Goal: Task Accomplishment & Management: Manage account settings

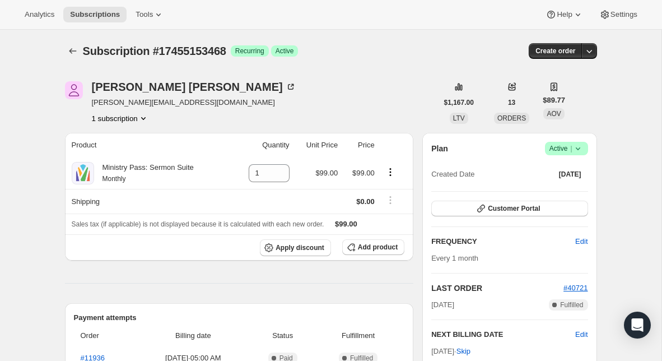
scroll to position [96, 0]
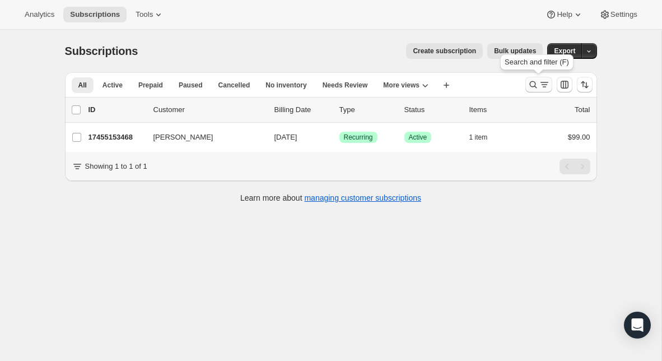
click at [541, 85] on icon "Search and filter results" at bounding box center [544, 84] width 11 height 11
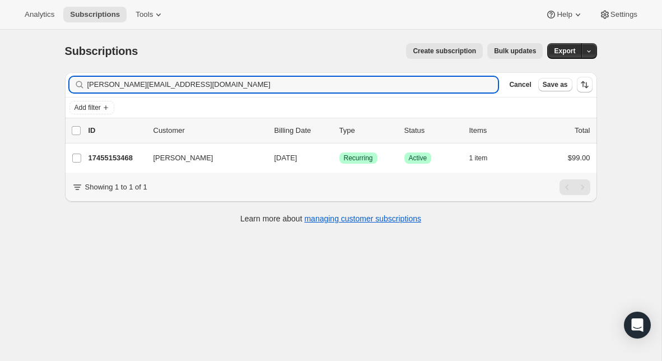
click at [299, 92] on div "Filter subscribers [PERSON_NAME][EMAIL_ADDRESS][DOMAIN_NAME] Clear Cancel Save …" at bounding box center [331, 84] width 532 height 25
click at [297, 88] on input "[PERSON_NAME][EMAIL_ADDRESS][DOMAIN_NAME]" at bounding box center [282, 85] width 391 height 16
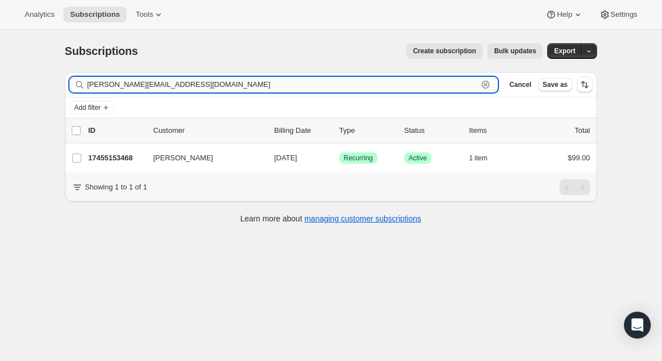
paste input "[PERSON_NAME]@hamilton2000"
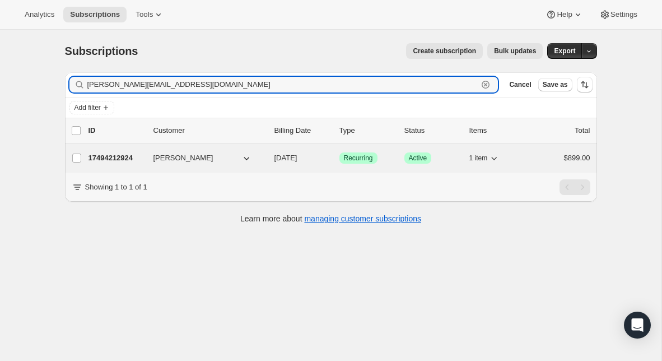
type input "[PERSON_NAME][EMAIL_ADDRESS][DOMAIN_NAME]"
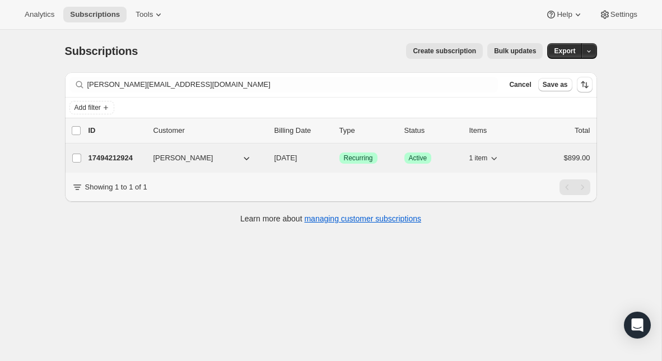
click at [129, 159] on p "17494212924" at bounding box center [117, 157] width 56 height 11
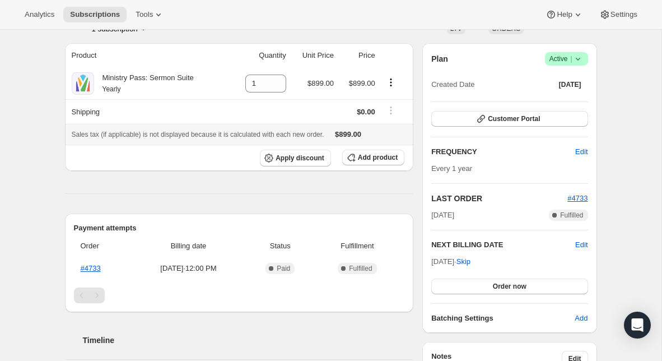
scroll to position [92, 0]
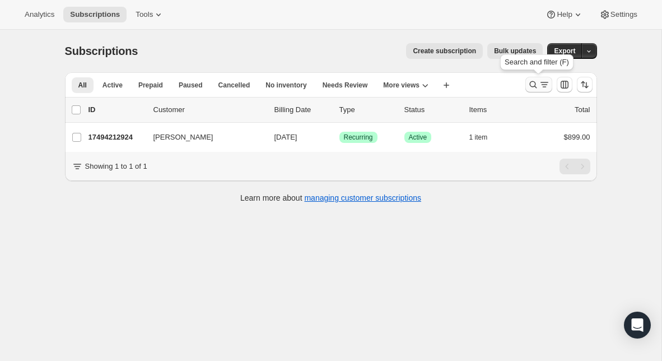
click at [537, 86] on icon "Search and filter results" at bounding box center [533, 84] width 11 height 11
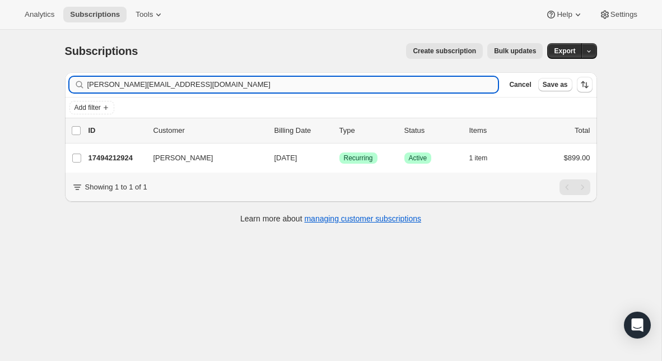
click at [245, 77] on input "[PERSON_NAME][EMAIL_ADDRESS][DOMAIN_NAME]" at bounding box center [292, 85] width 411 height 16
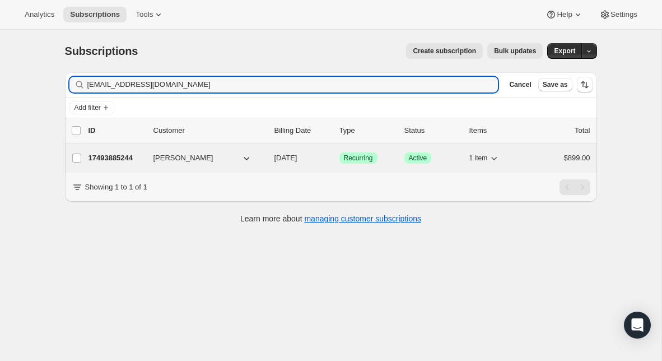
type input "[EMAIL_ADDRESS][DOMAIN_NAME]"
click at [118, 157] on p "17493885244" at bounding box center [117, 157] width 56 height 11
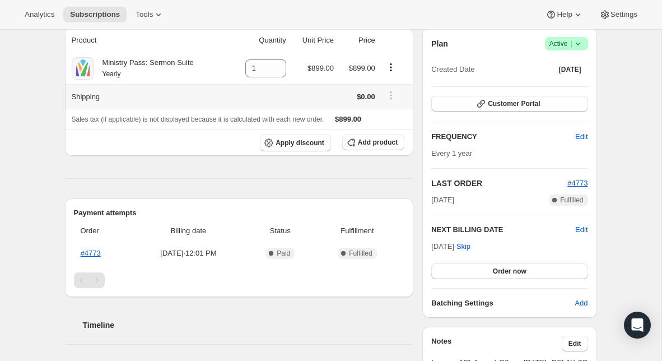
scroll to position [109, 0]
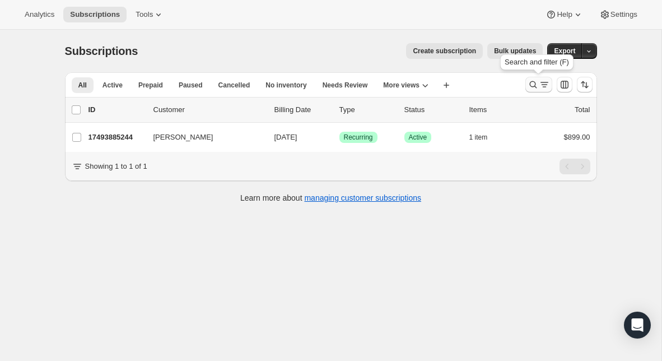
click at [534, 89] on icon "Search and filter results" at bounding box center [533, 84] width 11 height 11
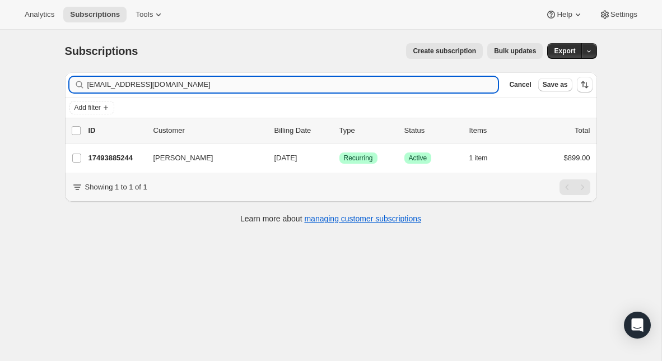
click at [284, 82] on input "[EMAIL_ADDRESS][DOMAIN_NAME]" at bounding box center [292, 85] width 411 height 16
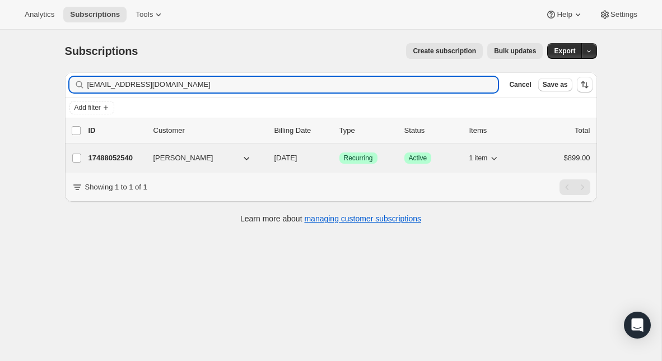
type input "[EMAIL_ADDRESS][DOMAIN_NAME]"
click at [116, 160] on p "17488052540" at bounding box center [117, 157] width 56 height 11
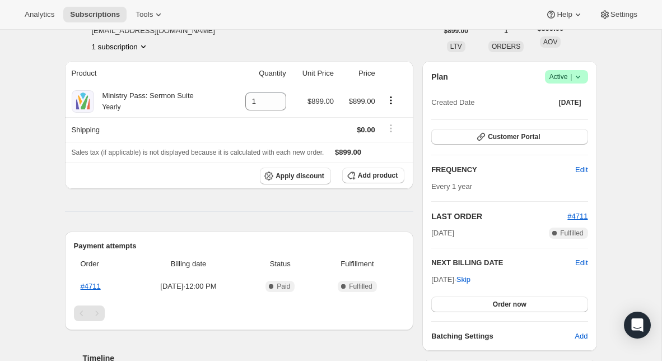
scroll to position [73, 0]
